Goal: Check status

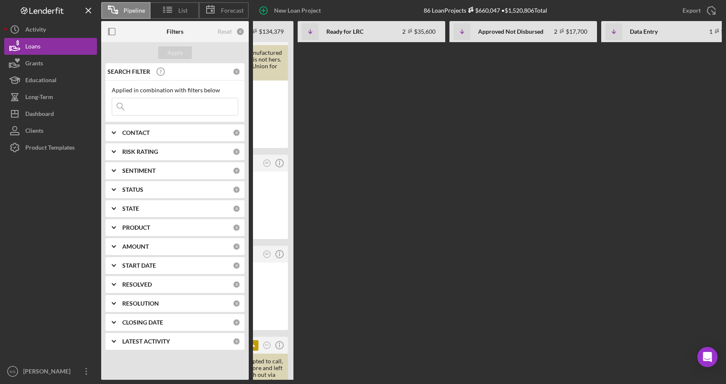
scroll to position [0, 284]
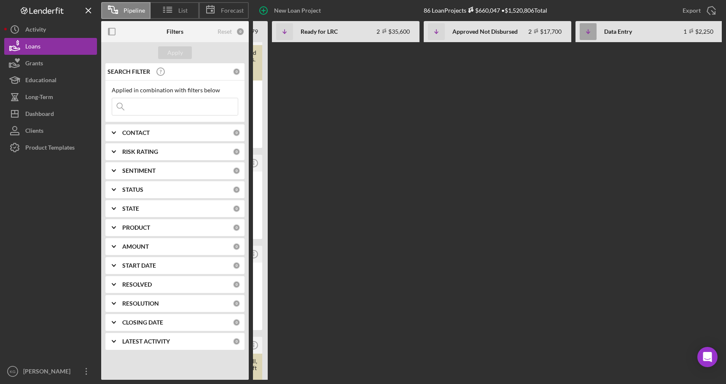
click at [587, 31] on icon "Icon/Table Sort Arrow" at bounding box center [587, 31] width 17 height 17
click at [623, 29] on b "Non-Adjusted" at bounding box center [622, 31] width 37 height 7
click at [71, 48] on button "Loans" at bounding box center [50, 46] width 93 height 17
click at [167, 107] on input at bounding box center [175, 106] width 126 height 17
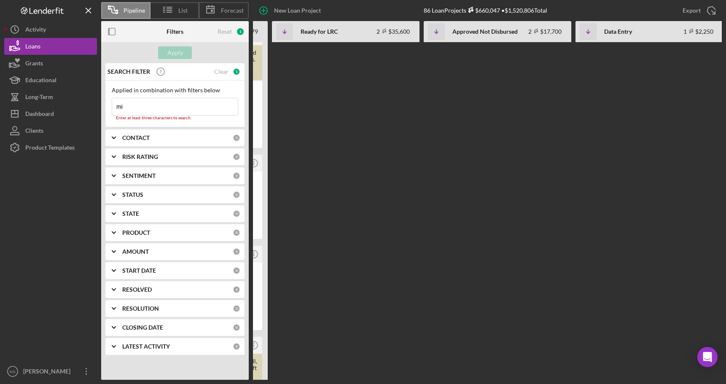
type input "m"
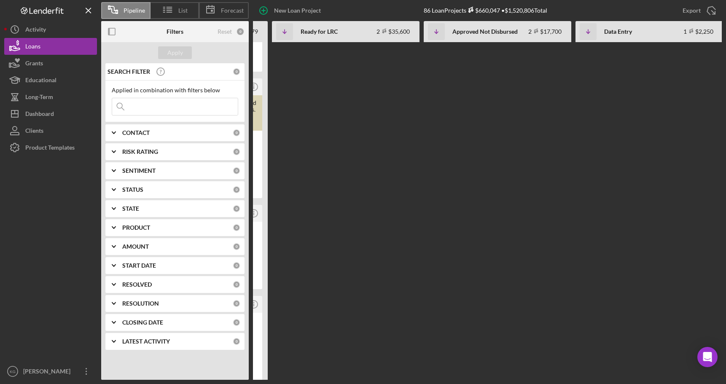
scroll to position [674, 0]
click at [584, 32] on icon "Icon/Table Sort Arrow" at bounding box center [587, 31] width 17 height 17
click at [699, 29] on div "1 • $2,250" at bounding box center [698, 31] width 30 height 7
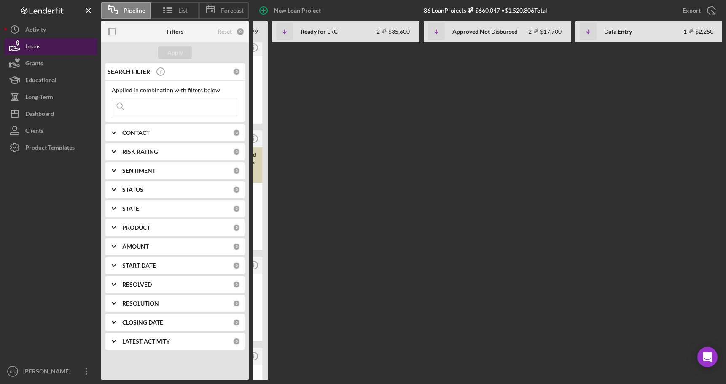
click at [34, 47] on div "Loans" at bounding box center [32, 47] width 15 height 19
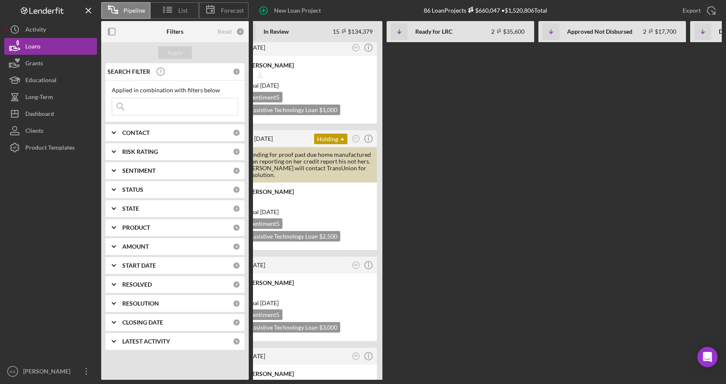
scroll to position [0, 0]
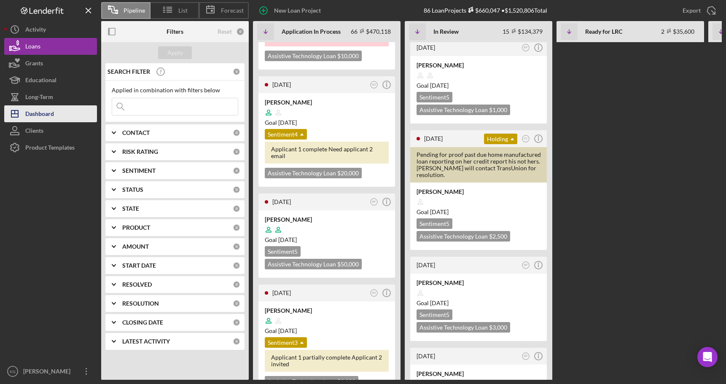
click at [35, 113] on div "Dashboard" at bounding box center [39, 114] width 29 height 19
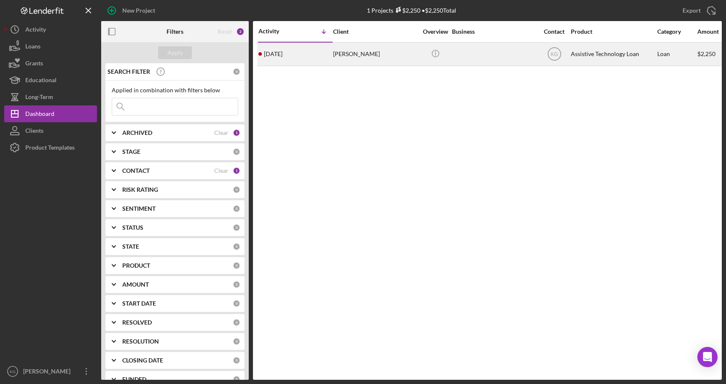
click at [357, 54] on div "[PERSON_NAME]" at bounding box center [375, 54] width 84 height 22
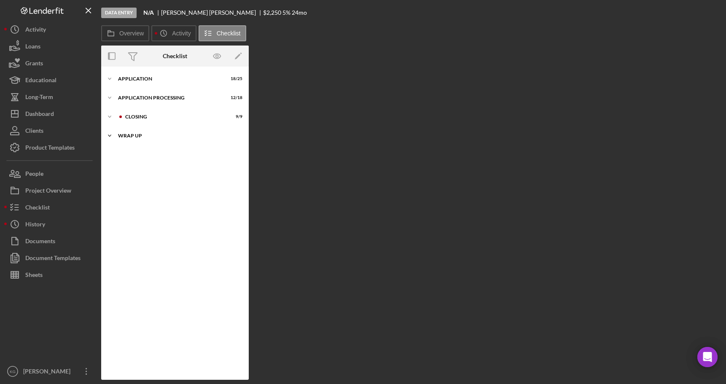
click at [110, 134] on icon "Icon/Expander" at bounding box center [109, 135] width 17 height 17
